Goal: Feedback & Contribution: Contribute content

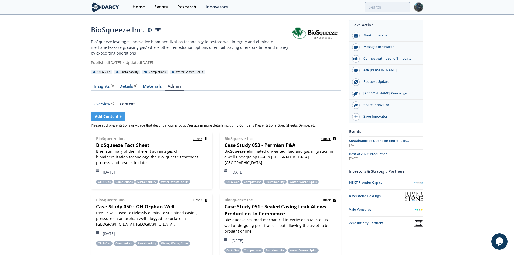
click at [134, 102] on link "Content" at bounding box center [127, 105] width 21 height 6
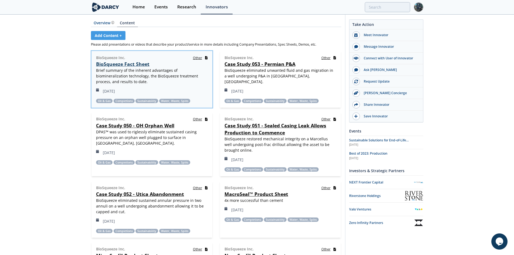
scroll to position [27, 0]
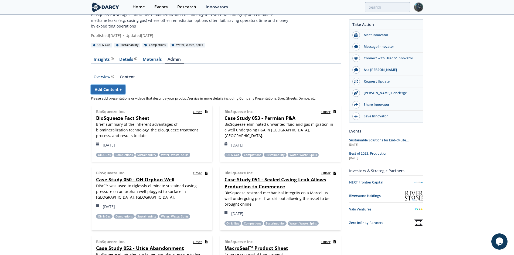
click at [112, 89] on link "Add Content +" at bounding box center [108, 89] width 35 height 9
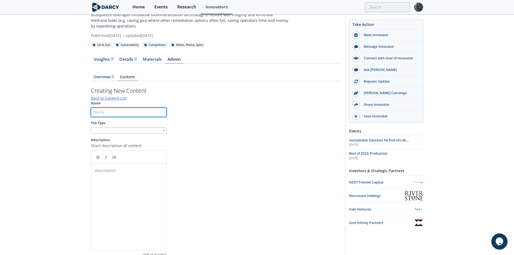
click at [118, 112] on input "Name" at bounding box center [129, 112] width 76 height 9
click at [105, 78] on div "Overview The [PERSON_NAME] Research team’s summarized opinion of the innovator,…" at bounding box center [104, 77] width 21 height 4
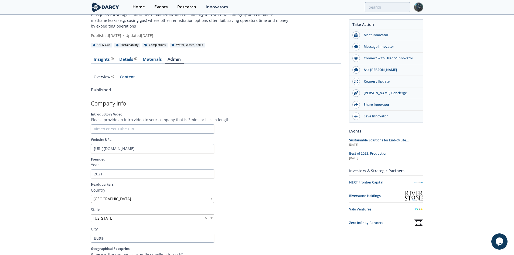
click at [130, 77] on link "Content" at bounding box center [127, 78] width 21 height 6
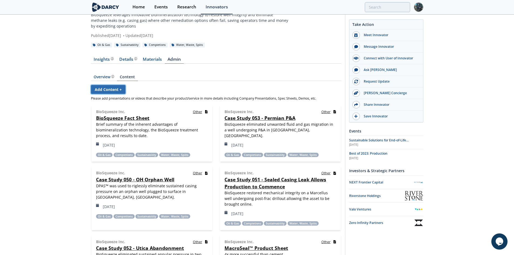
click at [111, 89] on link "Add Content +" at bounding box center [108, 89] width 35 height 9
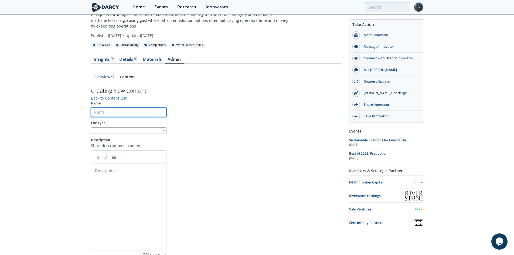
click at [112, 112] on input "Name" at bounding box center [129, 112] width 76 height 9
click at [137, 114] on input "Case Study 056 -" at bounding box center [129, 112] width 76 height 9
type input "Case Study 056 - Eagle Ford Abandonment"
click at [128, 130] on div at bounding box center [129, 130] width 76 height 7
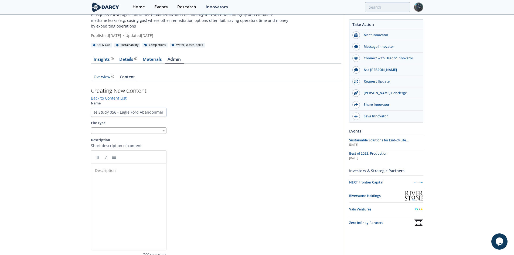
scroll to position [0, 0]
click at [111, 152] on input "PDF" at bounding box center [129, 151] width 76 height 11
type input "C:\fakepath\056_CaseStudy_BioSqueeze.pdf"
click at [112, 199] on div "Description ​" at bounding box center [133, 233] width 78 height 89
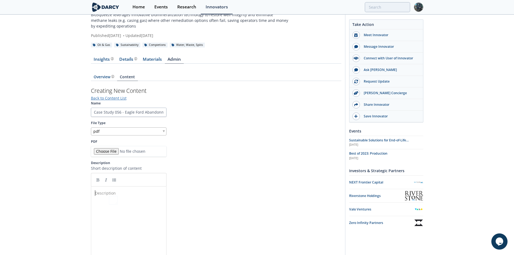
type textarea "​"
paste textarea
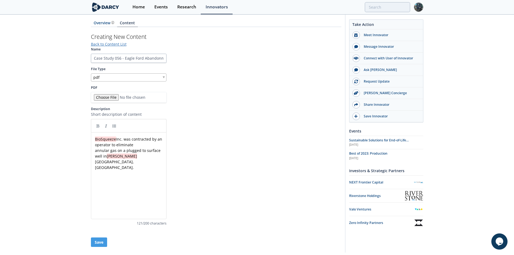
scroll to position [99, 0]
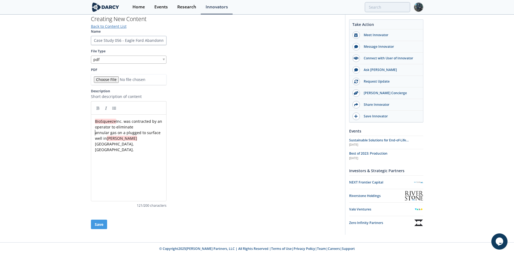
click at [95, 132] on div "xxxxxxxxxx BioSqueeze Inc. was contracted by an operator to eliminate annular g…" at bounding box center [131, 135] width 74 height 34
click at [98, 224] on button "Save" at bounding box center [99, 224] width 16 height 9
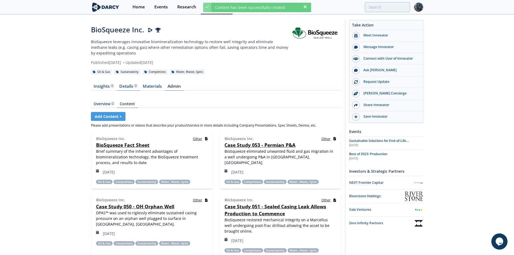
click at [123, 86] on div "Details" at bounding box center [128, 86] width 18 height 4
